Goal: Transaction & Acquisition: Purchase product/service

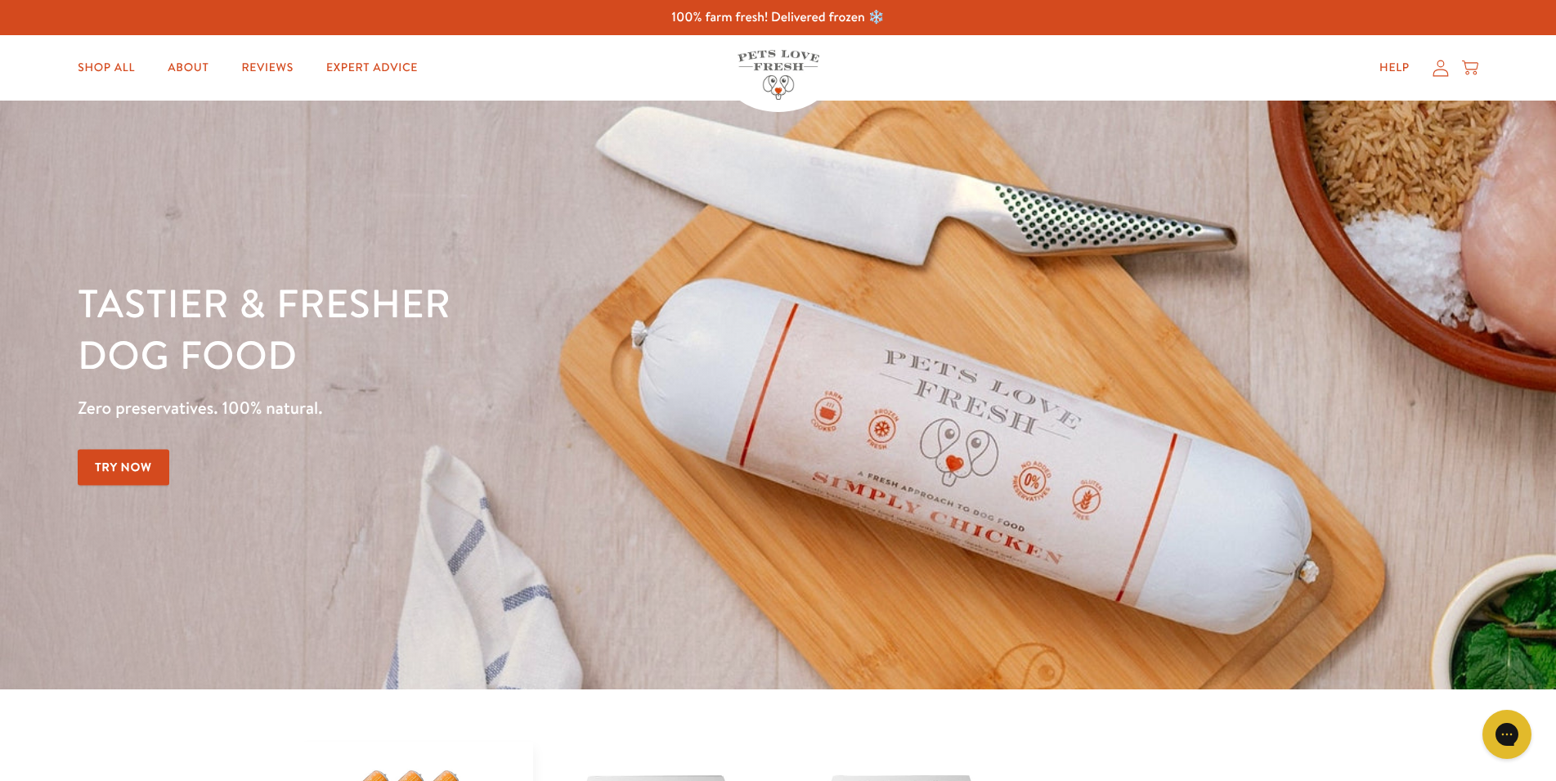
click at [772, 83] on img at bounding box center [779, 75] width 82 height 50
click at [91, 60] on link "Shop All" at bounding box center [106, 68] width 83 height 33
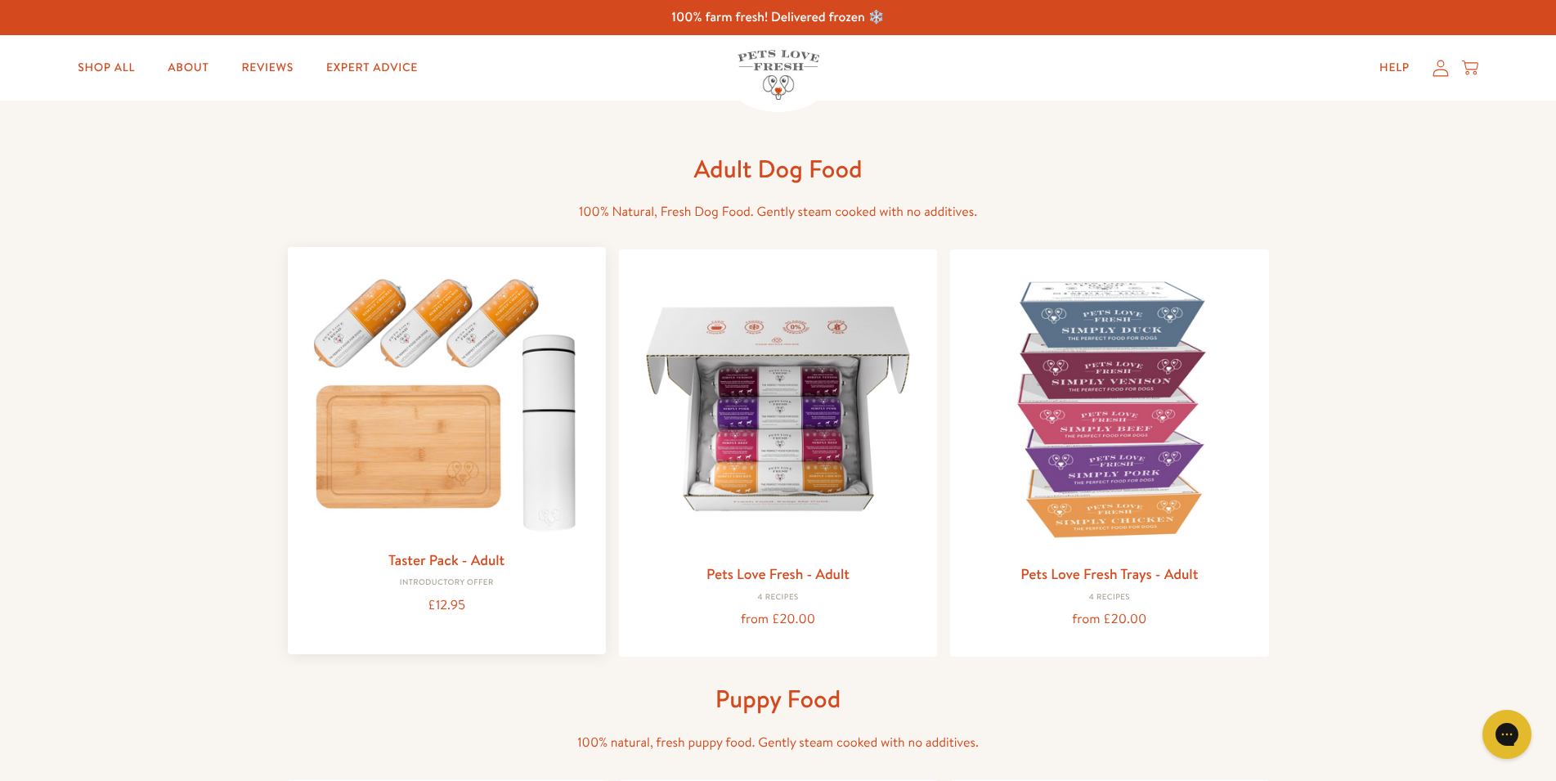
click at [366, 618] on div "Taster Pack - Adult Introductory Offer £12.95" at bounding box center [447, 450] width 318 height 407
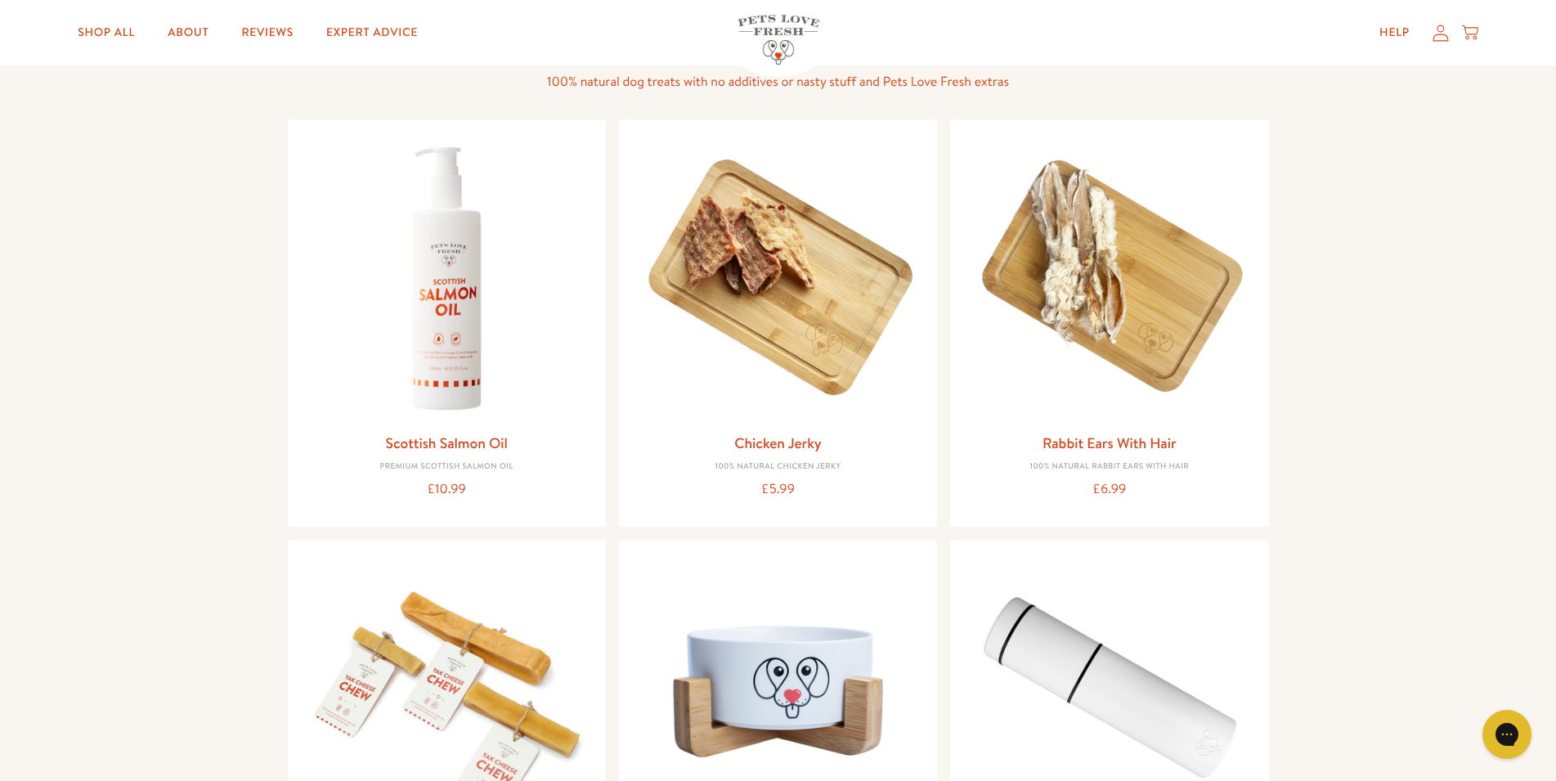
scroll to position [1348, 0]
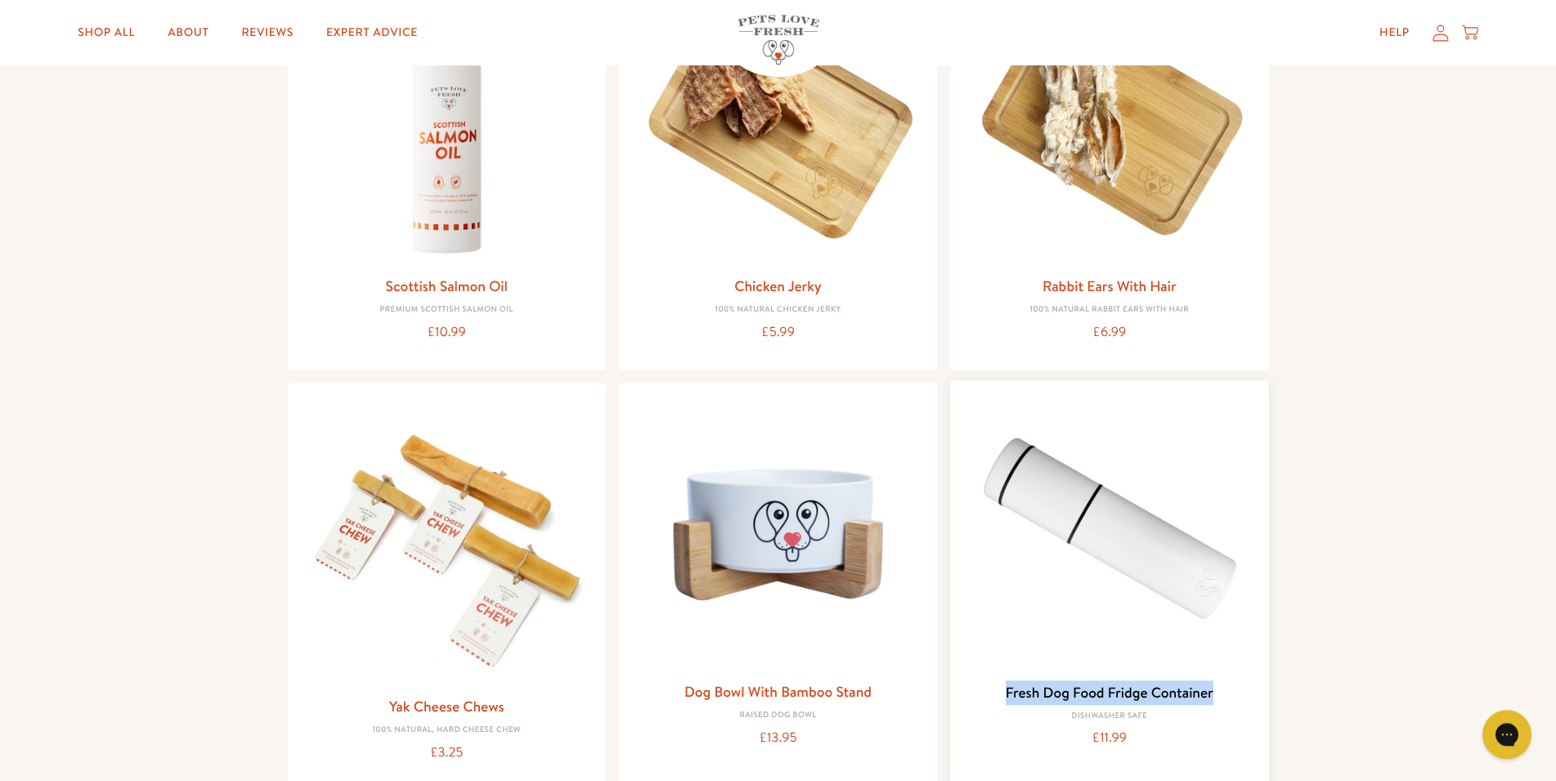
drag, startPoint x: 996, startPoint y: 699, endPoint x: 1152, endPoint y: 690, distance: 156.5
click at [1216, 702] on h3 "Fresh Dog Food Fridge Container" at bounding box center [1109, 692] width 292 height 25
copy link "Fresh Dog Food Fridge Container"
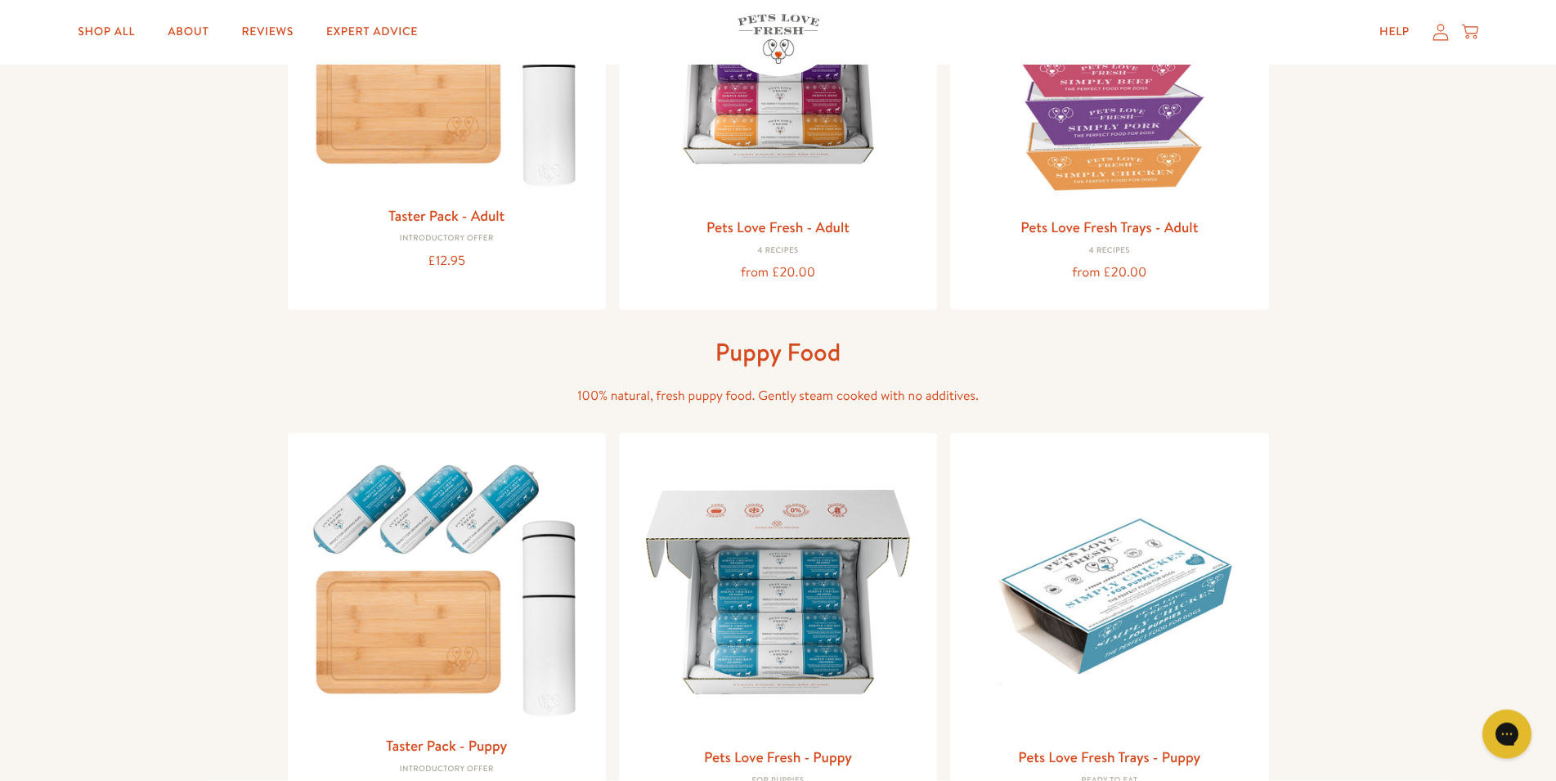
scroll to position [310, 0]
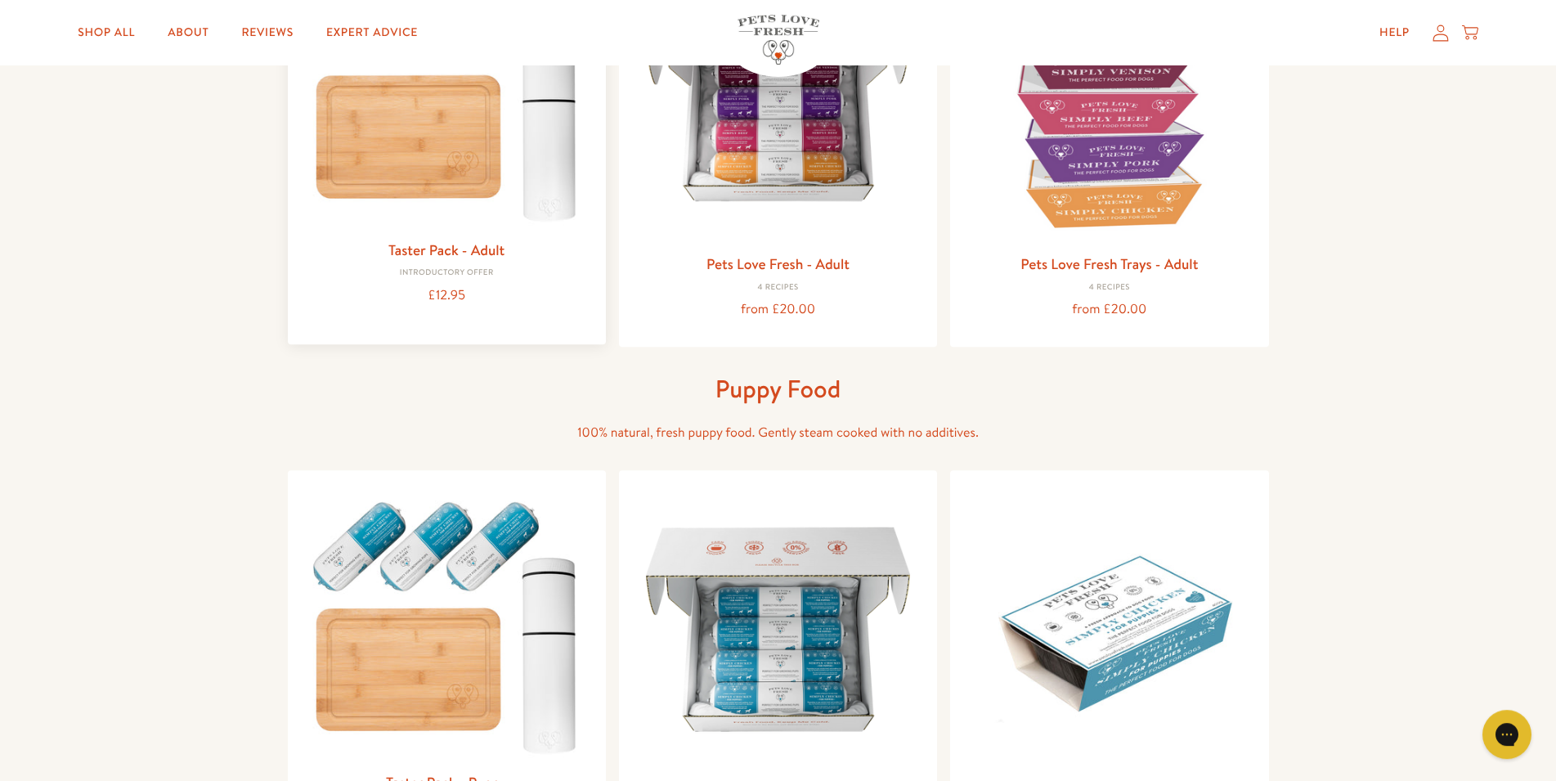
click at [472, 240] on link "Taster Pack - Adult" at bounding box center [446, 250] width 116 height 20
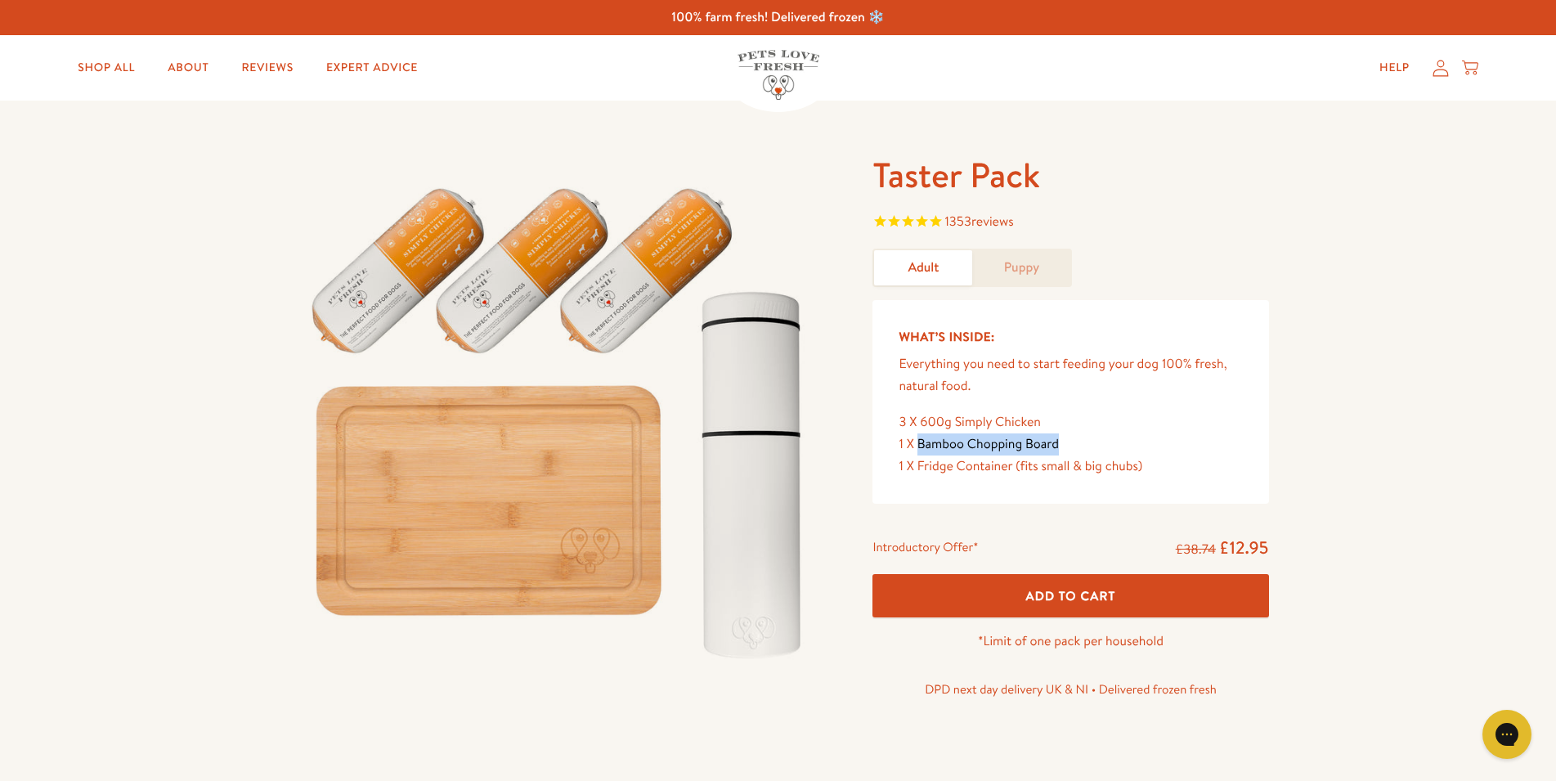
drag, startPoint x: 918, startPoint y: 450, endPoint x: 1061, endPoint y: 451, distance: 142.3
click at [1061, 451] on div "1 X Bamboo Chopping Board" at bounding box center [1070, 444] width 343 height 22
copy span "Bamboo Chopping Board"
drag, startPoint x: 919, startPoint y: 426, endPoint x: 1044, endPoint y: 425, distance: 125.1
click at [1044, 425] on div "3 X 600g Simply Chicken" at bounding box center [1070, 422] width 343 height 22
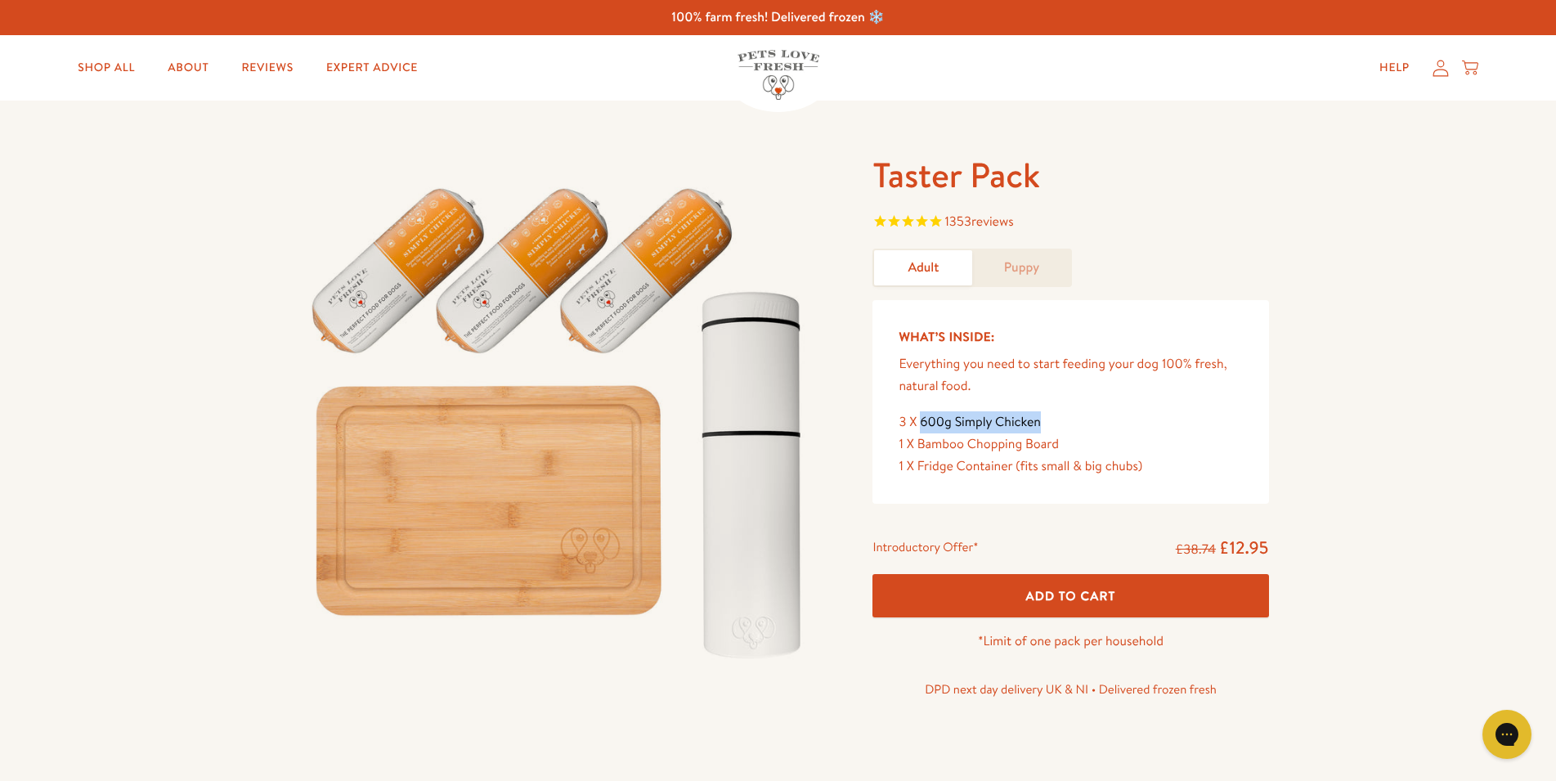
copy div "600g Simply Chicken"
click at [112, 70] on link "Shop All" at bounding box center [106, 68] width 83 height 33
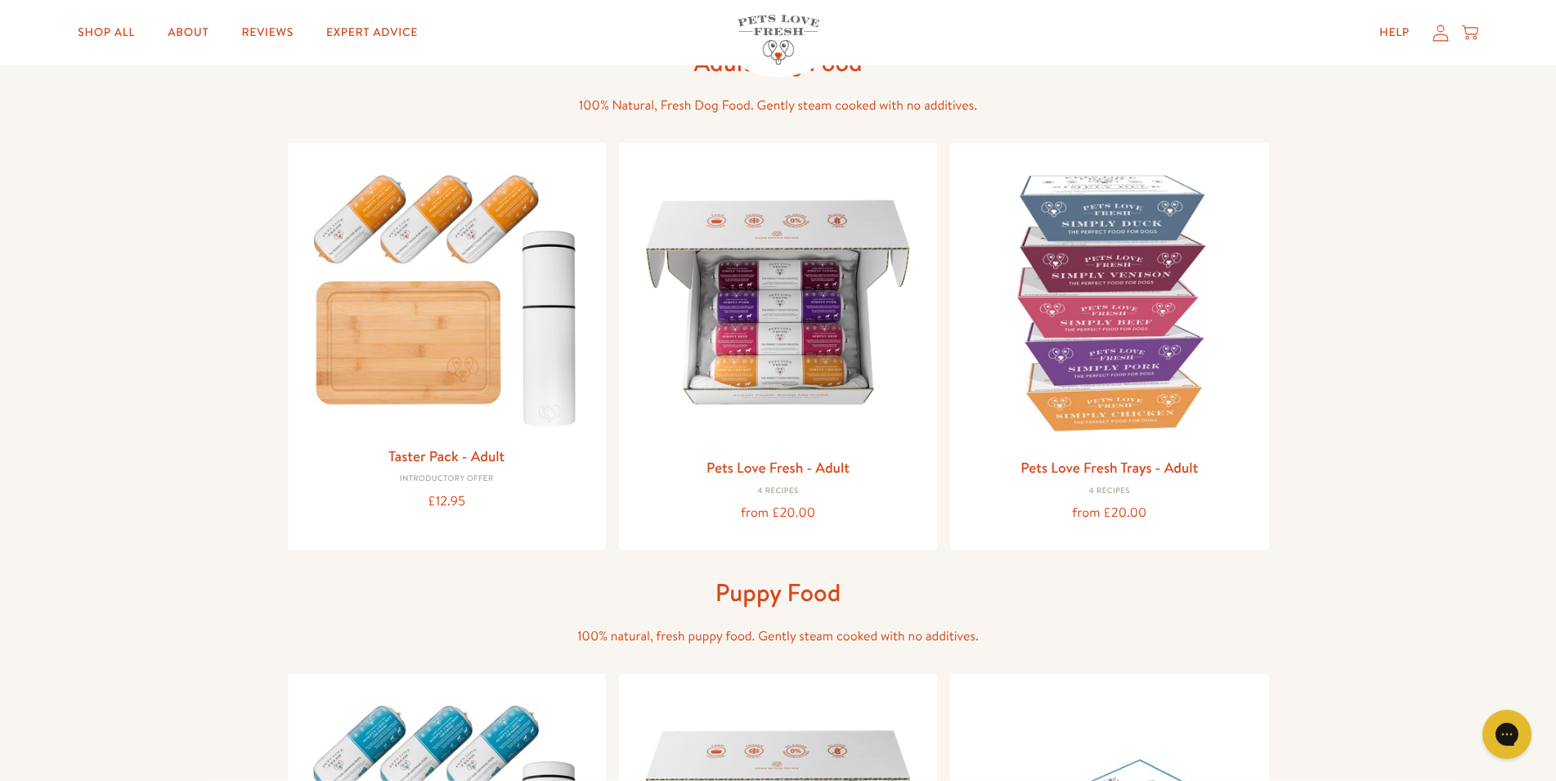
scroll to position [88, 0]
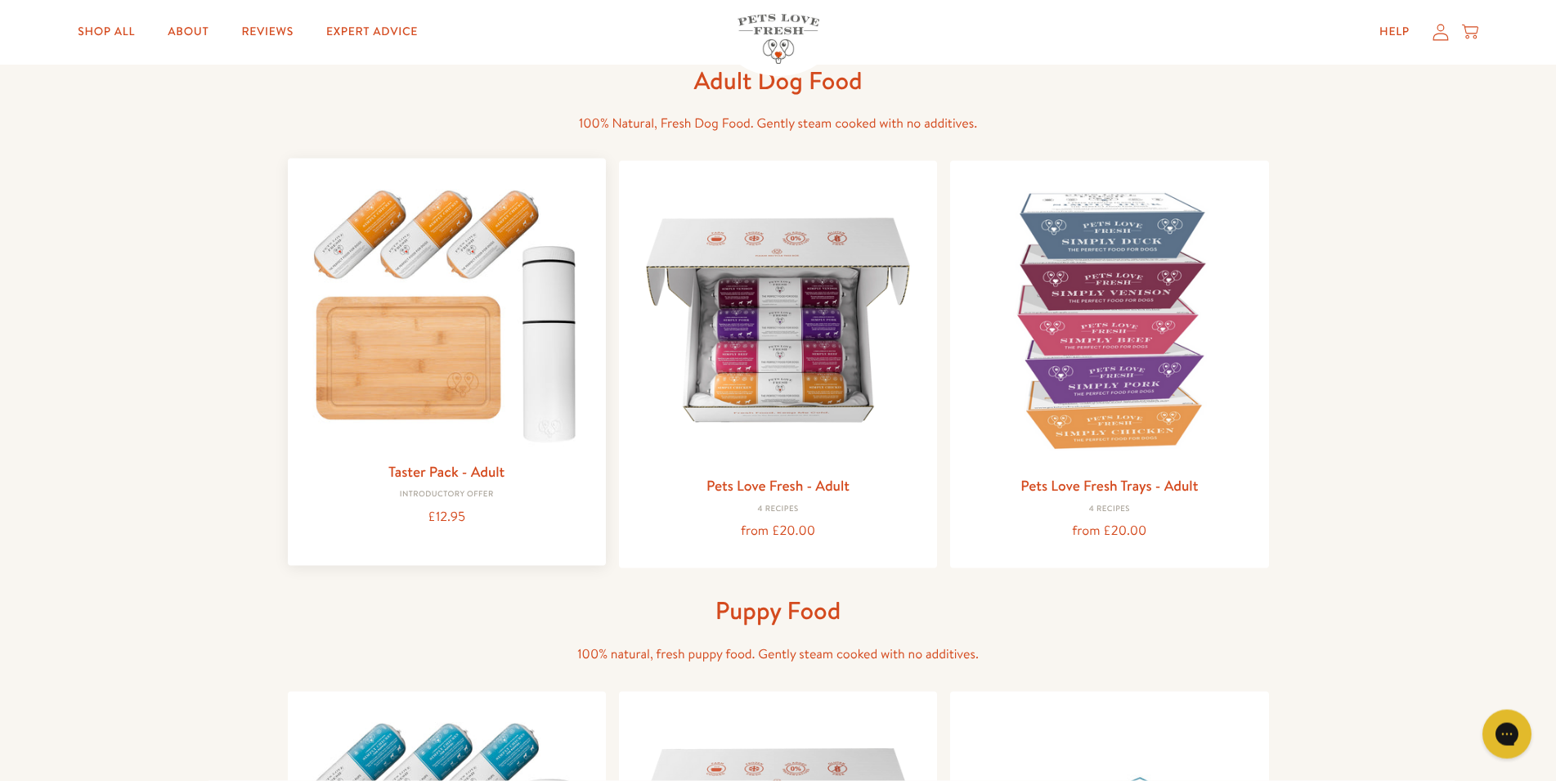
click at [558, 348] on img at bounding box center [447, 312] width 292 height 281
